Goal: Communication & Community: Answer question/provide support

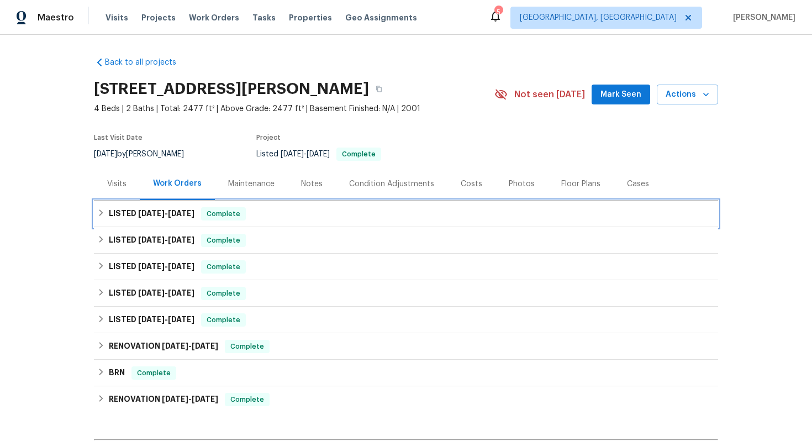
click at [290, 215] on div "LISTED [DATE] - [DATE] Complete" at bounding box center [405, 213] width 617 height 13
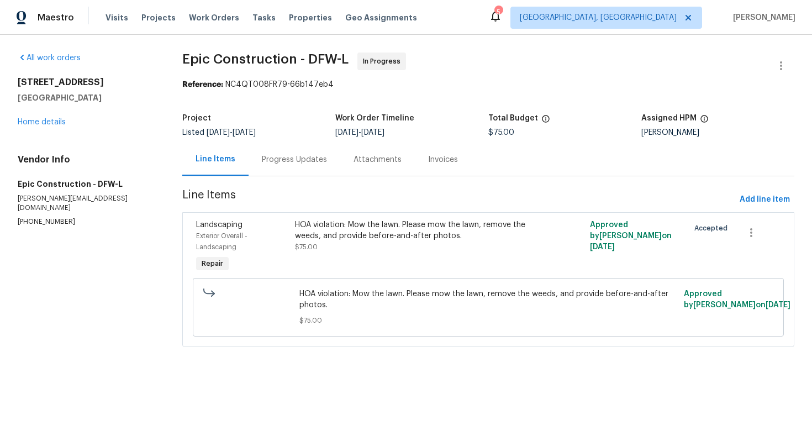
click at [272, 166] on div "Progress Updates" at bounding box center [294, 159] width 92 height 33
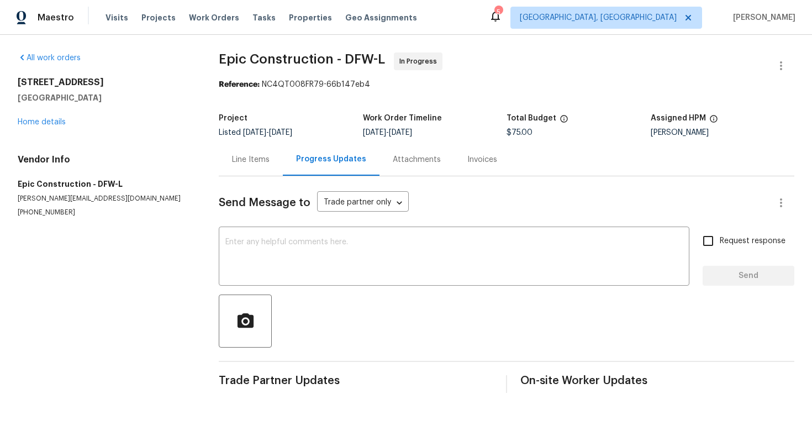
click at [256, 166] on div "Line Items" at bounding box center [251, 159] width 64 height 33
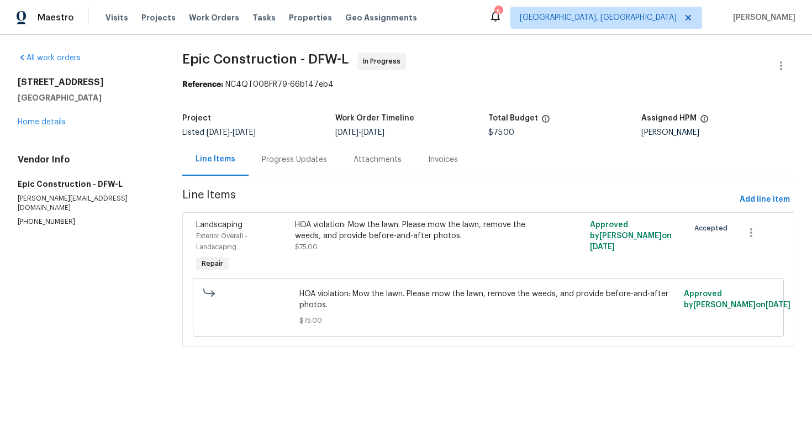
click at [292, 157] on div "Progress Updates" at bounding box center [294, 159] width 65 height 11
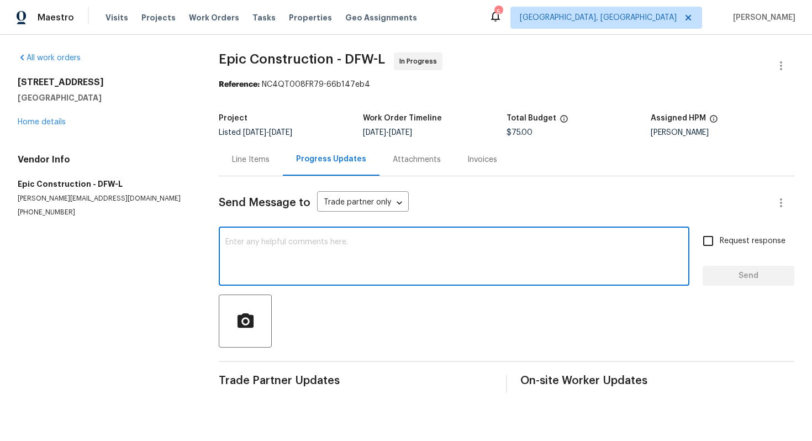
click at [289, 258] on textarea at bounding box center [453, 257] width 457 height 39
type textarea "Hello, any update on the status of the work? Thank you!"
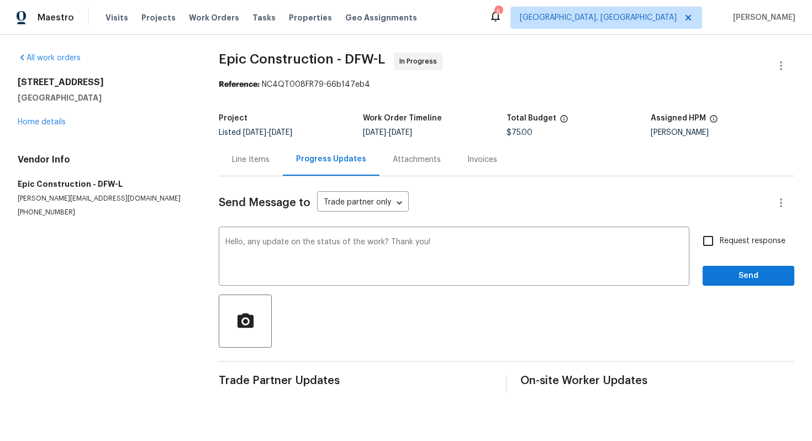
click at [746, 245] on span "Request response" at bounding box center [752, 241] width 66 height 12
click at [719, 245] on input "Request response" at bounding box center [707, 240] width 23 height 23
checkbox input "true"
click at [737, 292] on div "Send Message to Trade partner only Trade partner only ​ Hello, any update on th…" at bounding box center [506, 284] width 575 height 216
click at [737, 282] on span "Send" at bounding box center [748, 276] width 74 height 14
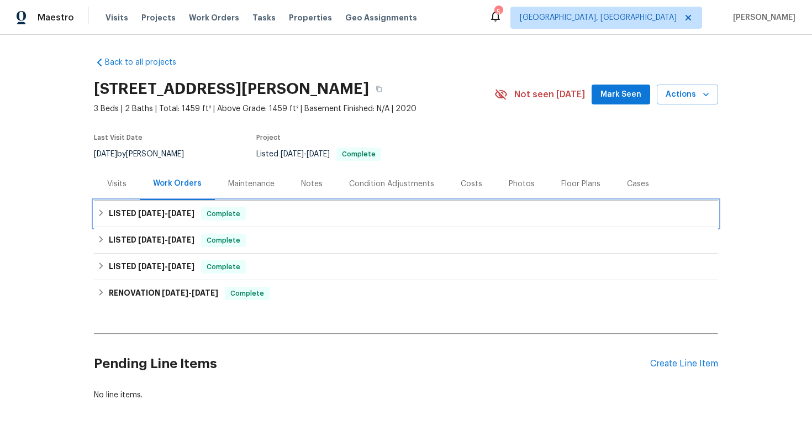
click at [335, 220] on div "LISTED 7/30/25 - 8/2/25 Complete" at bounding box center [406, 213] width 624 height 27
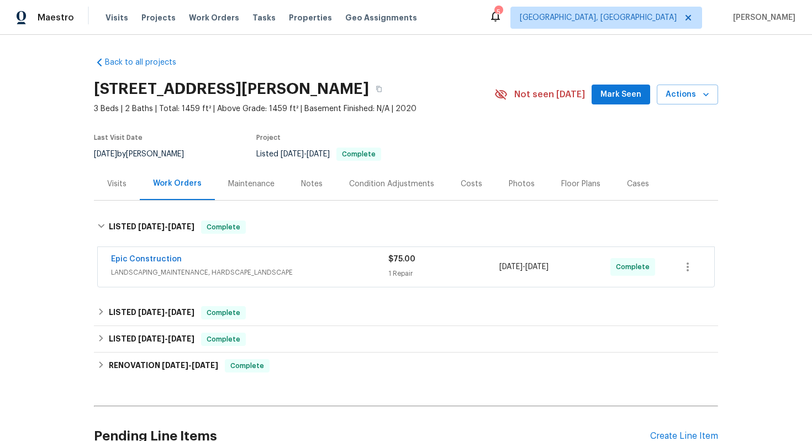
click at [298, 253] on div "Epic Construction LANDSCAPING_MAINTENANCE, HARDSCAPE_LANDSCAPE $75.00 1 Repair …" at bounding box center [406, 267] width 616 height 40
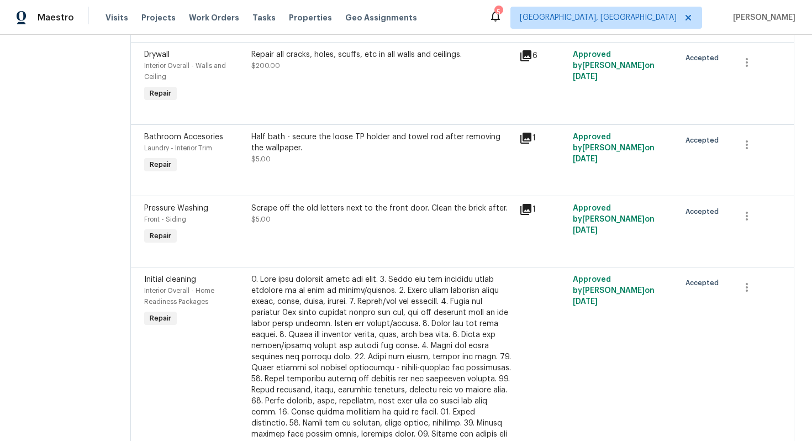
scroll to position [295, 0]
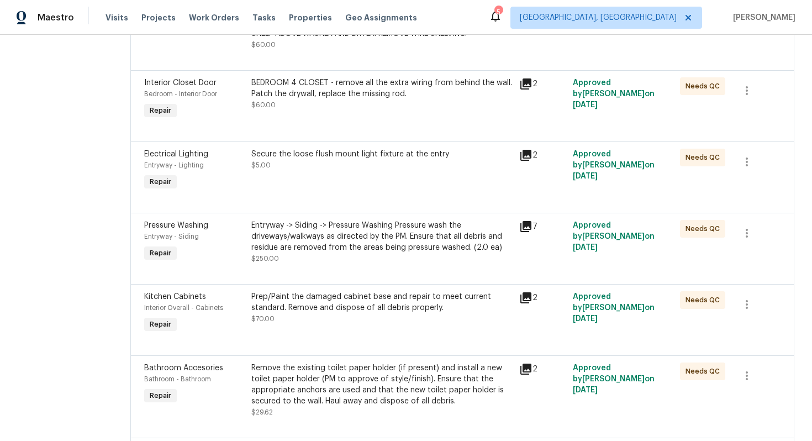
click at [354, 239] on div "Entryway -> Siding -> Pressure Washing Pressure wash the driveways/walkways as …" at bounding box center [381, 236] width 261 height 33
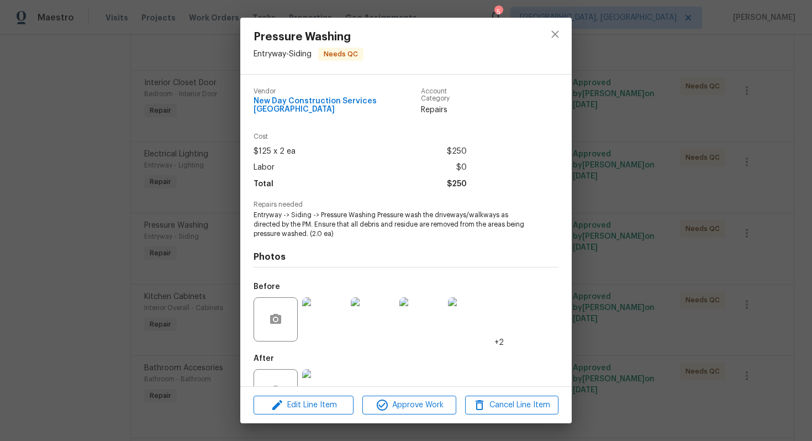
scroll to position [31, 0]
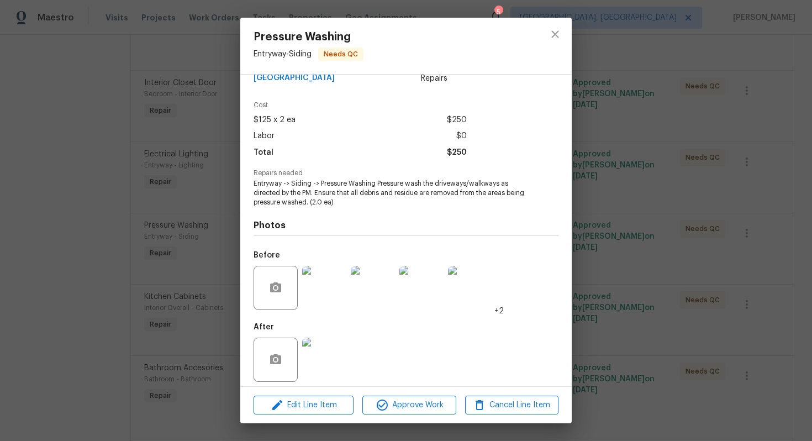
click at [331, 350] on img at bounding box center [324, 359] width 44 height 44
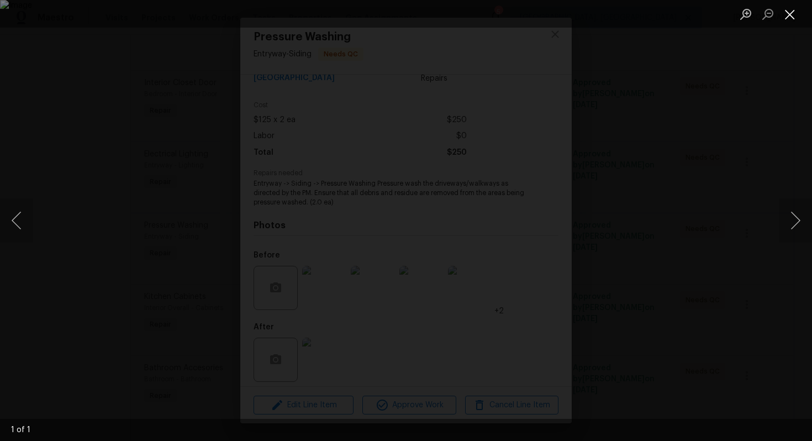
click at [796, 14] on button "Close lightbox" at bounding box center [789, 13] width 22 height 19
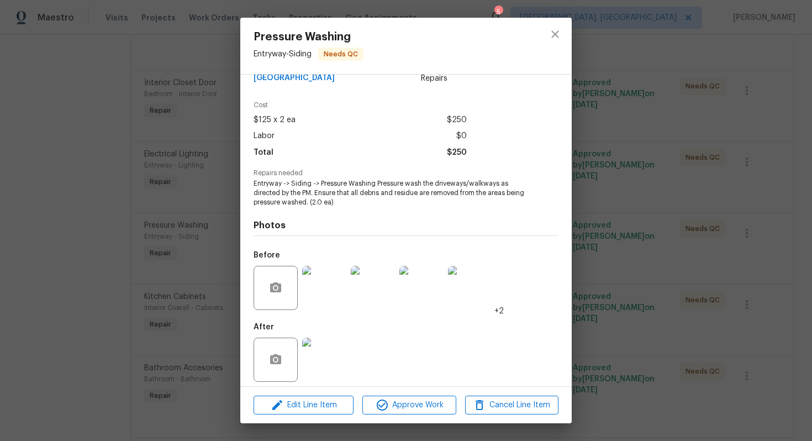
click at [675, 165] on div "Pressure Washing Entryway - Siding Needs QC Vendor New Day Construction Service…" at bounding box center [406, 220] width 812 height 441
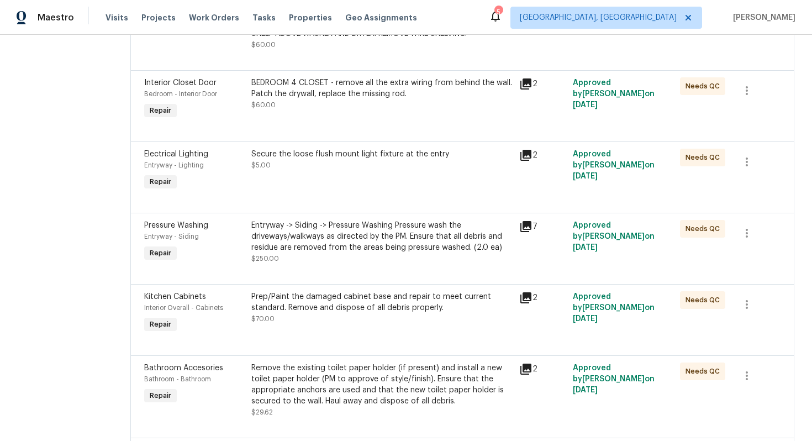
click at [371, 241] on div "Entryway -> Siding -> Pressure Washing Pressure wash the driveways/walkways as …" at bounding box center [381, 236] width 261 height 33
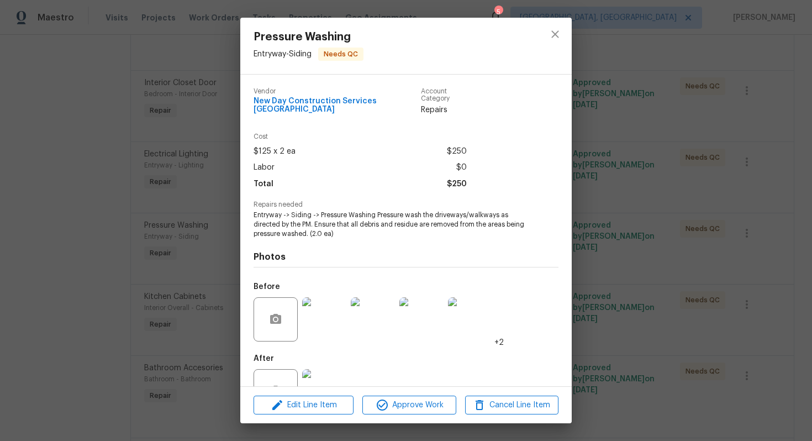
click at [374, 230] on span "Entryway -> Siding -> Pressure Washing Pressure wash the driveways/walkways as …" at bounding box center [390, 224] width 274 height 28
click at [345, 224] on span "Entryway -> Siding -> Pressure Washing Pressure wash the driveways/walkways as …" at bounding box center [390, 224] width 274 height 28
click at [329, 370] on img at bounding box center [324, 391] width 44 height 44
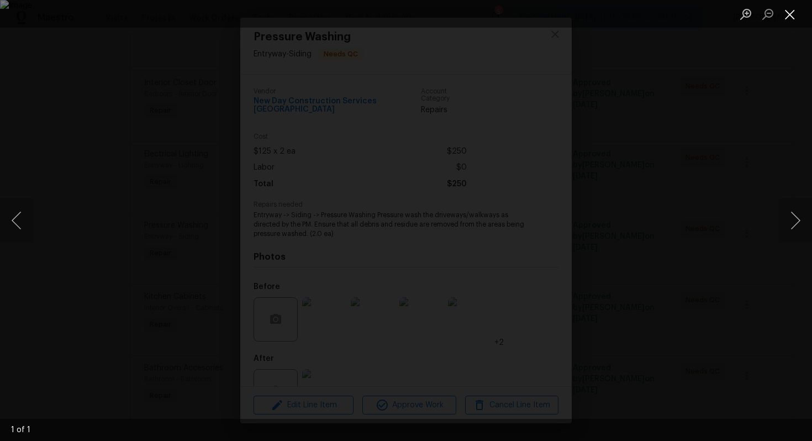
click at [795, 20] on button "Close lightbox" at bounding box center [789, 13] width 22 height 19
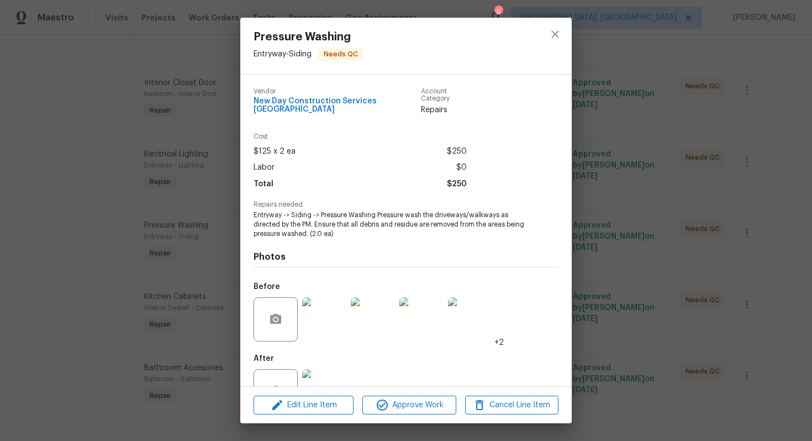
click at [616, 186] on div "Pressure Washing Entryway - Siding Needs QC Vendor New Day Construction Service…" at bounding box center [406, 220] width 812 height 441
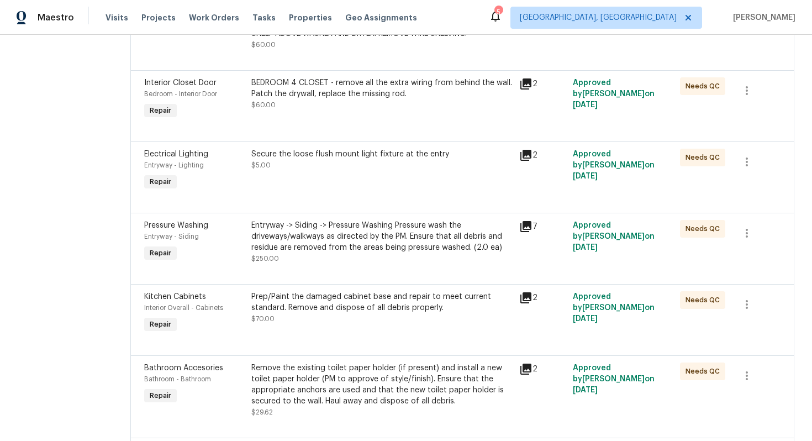
scroll to position [1363, 0]
